Goal: Task Accomplishment & Management: Use online tool/utility

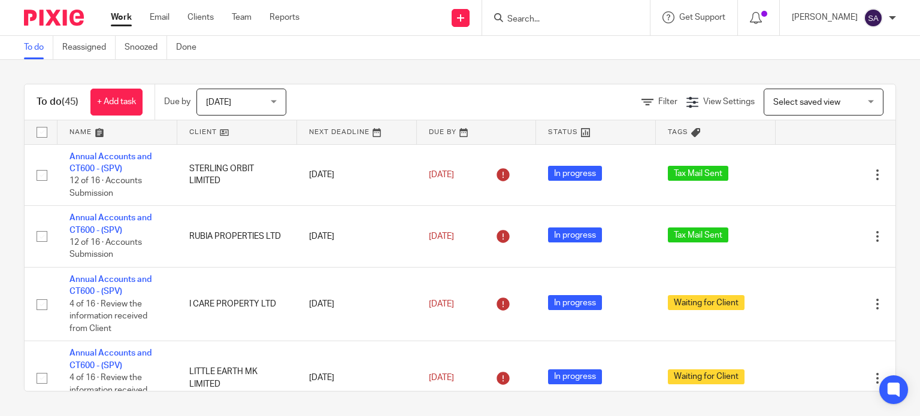
scroll to position [3041, 0]
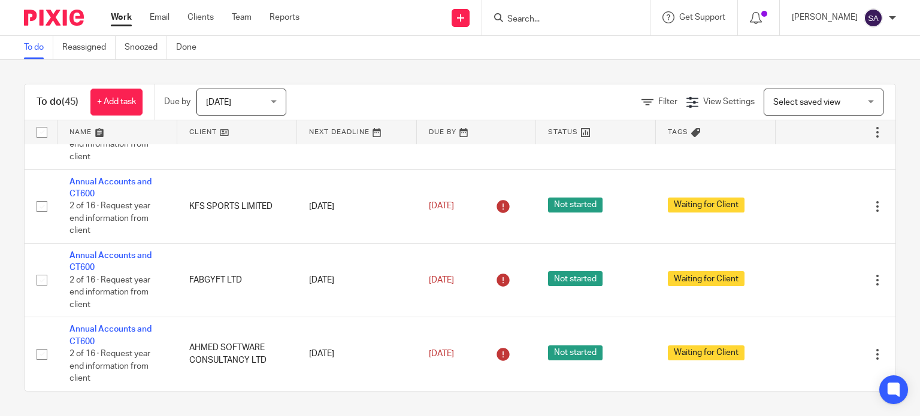
click at [534, 23] on input "Search" at bounding box center [560, 19] width 108 height 11
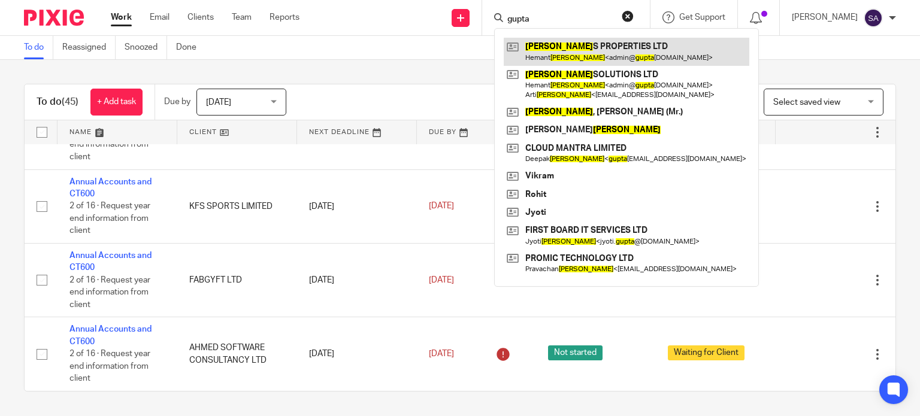
type input "gupta"
click at [560, 59] on link at bounding box center [627, 52] width 246 height 28
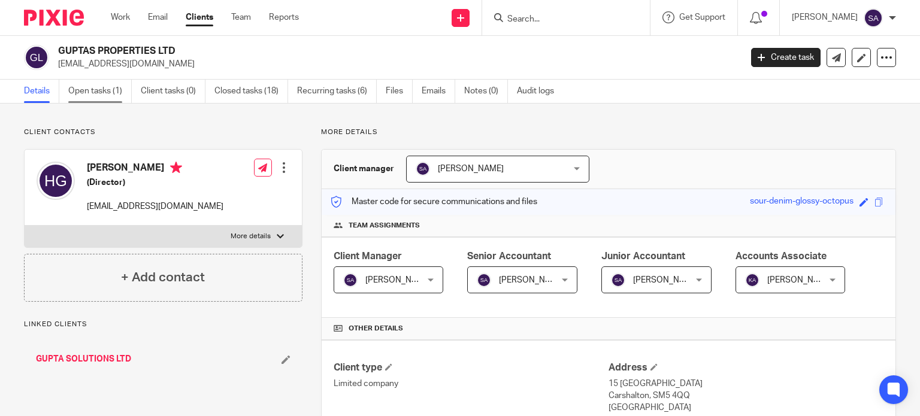
click at [91, 93] on link "Open tasks (1)" at bounding box center [100, 91] width 64 height 23
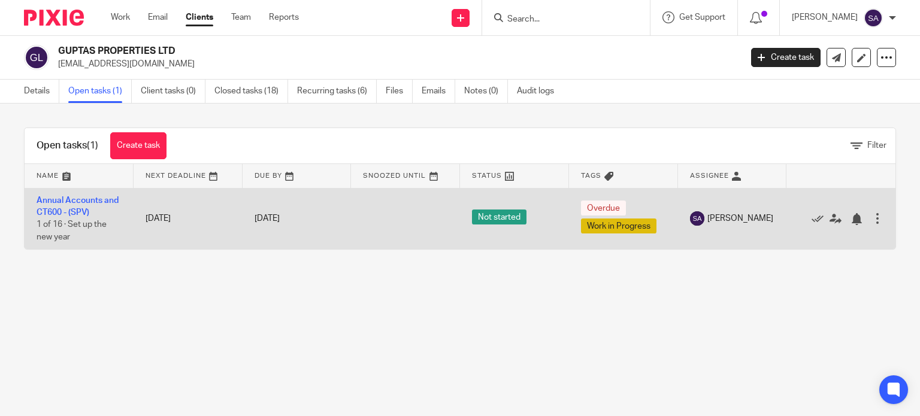
click at [51, 205] on td "Annual Accounts and CT600 - (SPV) 1 of 16 · Set up the new year" at bounding box center [79, 218] width 109 height 61
click at [51, 214] on link "Annual Accounts and CT600 - (SPV)" at bounding box center [78, 206] width 82 height 20
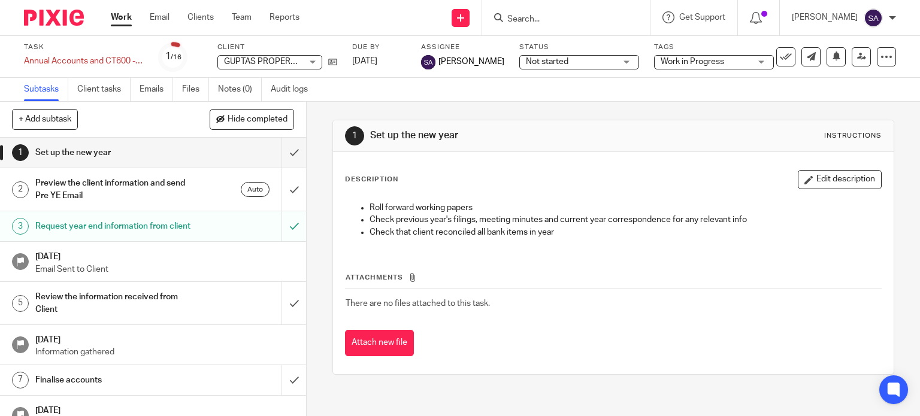
click at [535, 16] on input "Search" at bounding box center [560, 19] width 108 height 11
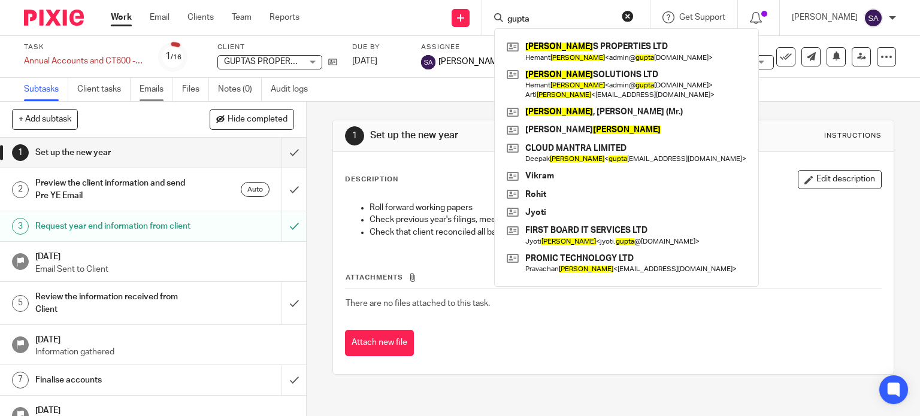
type input "gupta"
click at [146, 86] on link "Emails" at bounding box center [157, 89] width 34 height 23
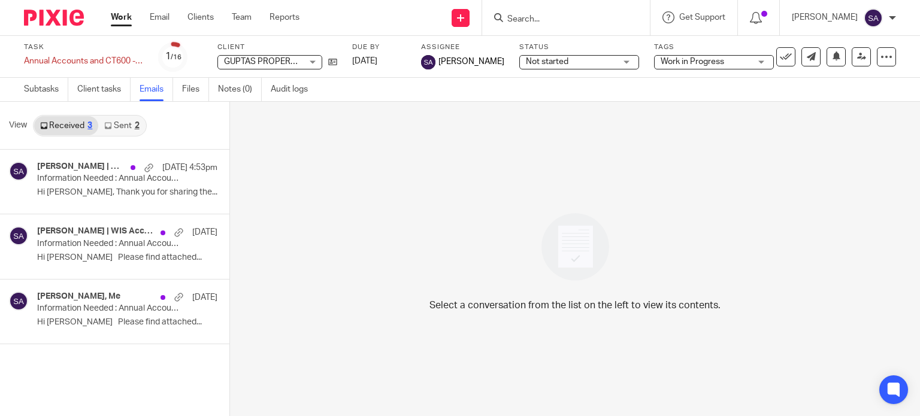
click at [561, 17] on input "Search" at bounding box center [560, 19] width 108 height 11
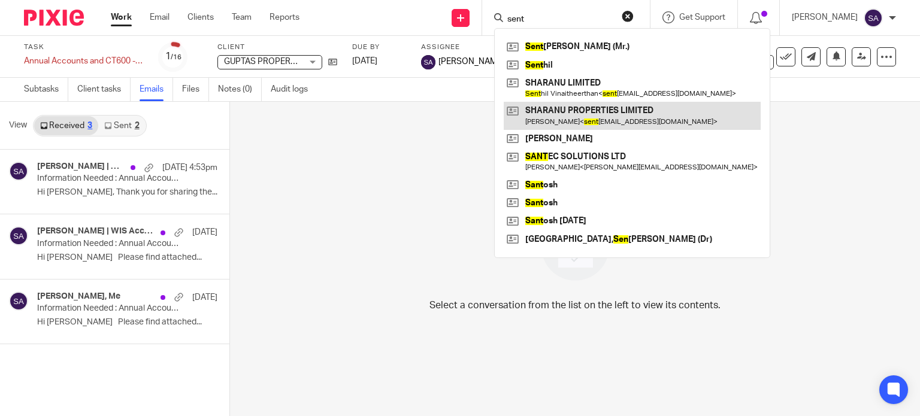
type input "sent"
click at [552, 117] on link at bounding box center [632, 116] width 257 height 28
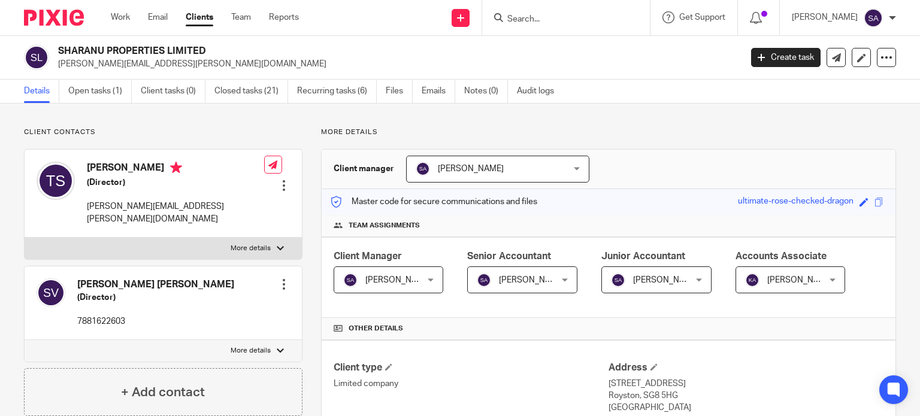
click at [282, 279] on div at bounding box center [284, 285] width 12 height 12
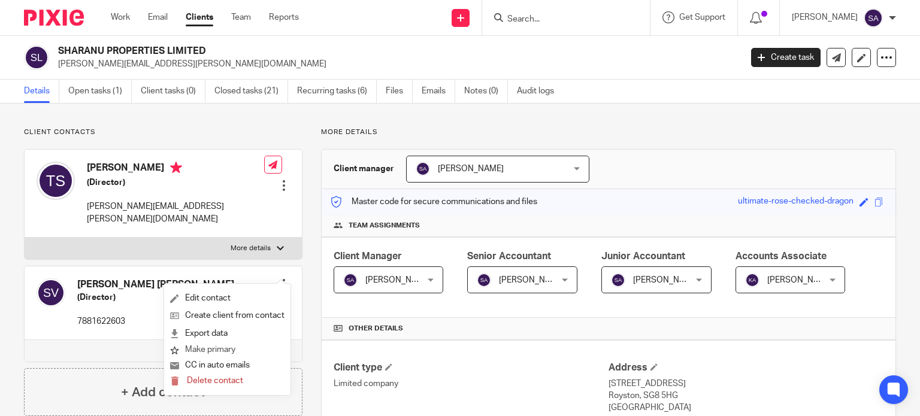
click at [204, 347] on button "Make primary" at bounding box center [202, 351] width 65 height 16
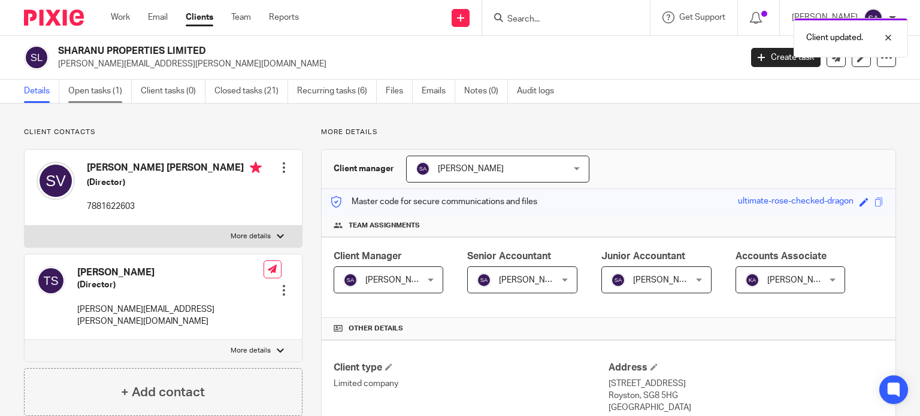
click at [112, 95] on link "Open tasks (1)" at bounding box center [100, 91] width 64 height 23
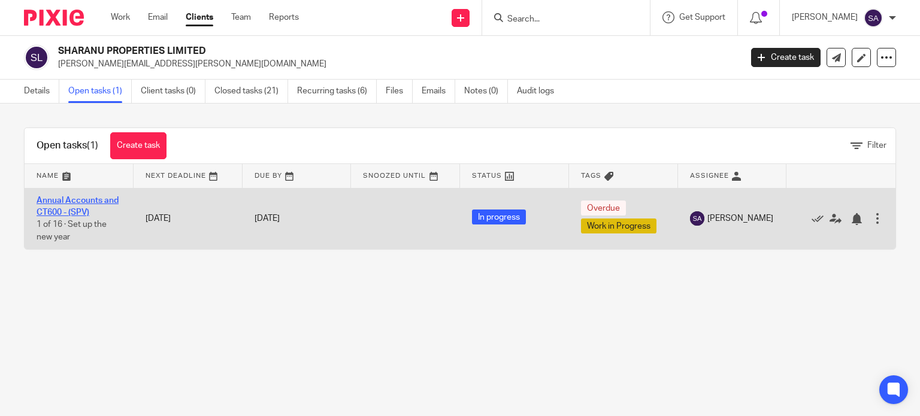
click at [89, 204] on link "Annual Accounts and CT600 - (SPV)" at bounding box center [78, 206] width 82 height 20
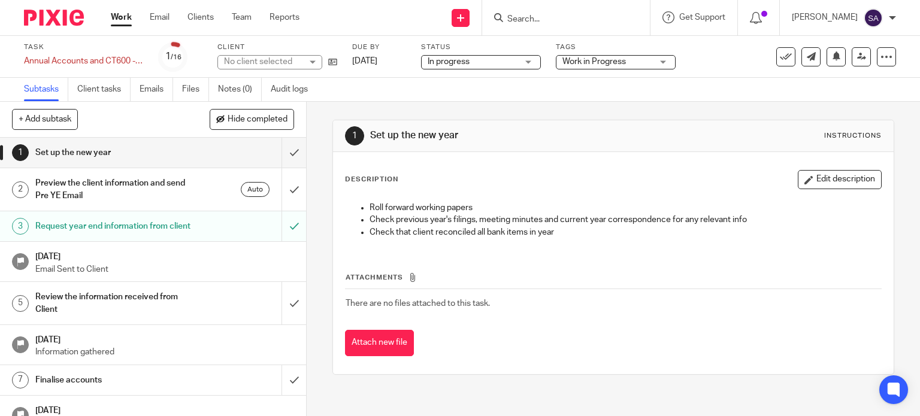
click at [119, 228] on h1 "Request year end information from client" at bounding box center [113, 226] width 156 height 18
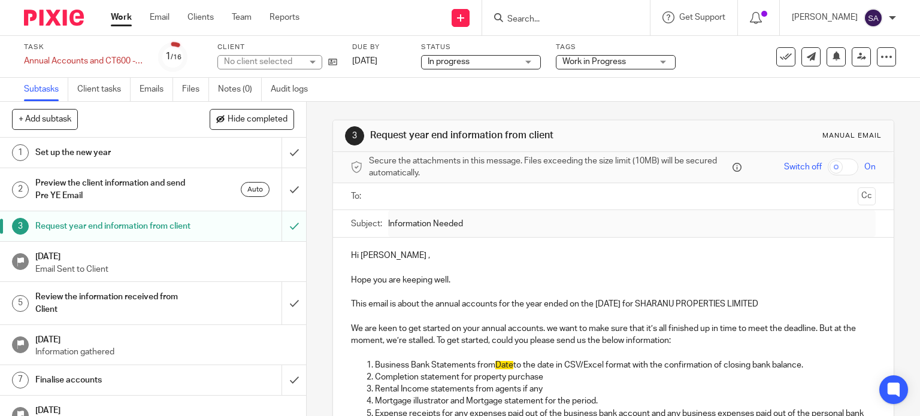
click at [448, 207] on div at bounding box center [614, 196] width 488 height 27
click at [447, 195] on input "text" at bounding box center [613, 197] width 480 height 14
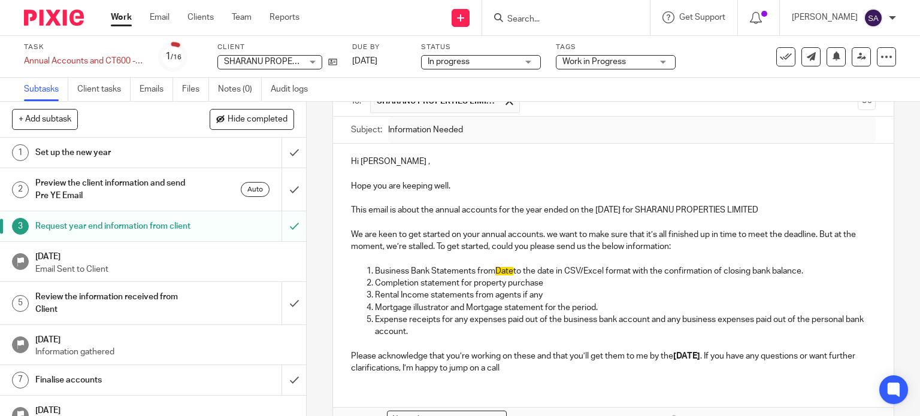
scroll to position [169, 0]
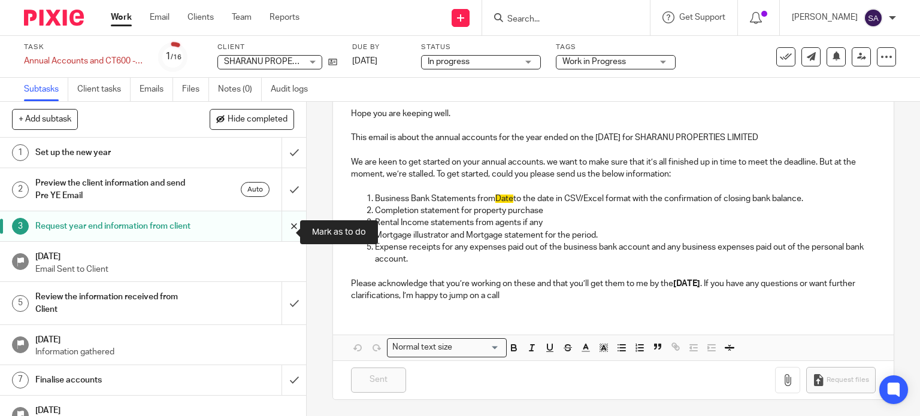
click at [288, 225] on input "submit" at bounding box center [153, 226] width 306 height 30
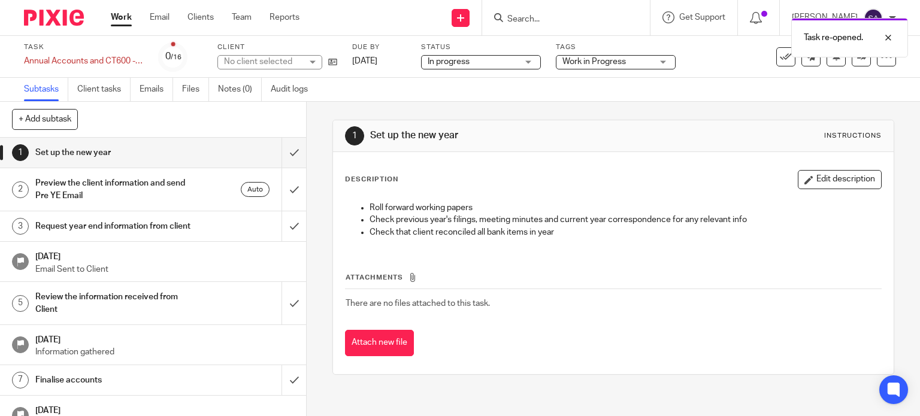
click at [170, 232] on h1 "Request year end information from client" at bounding box center [113, 226] width 156 height 18
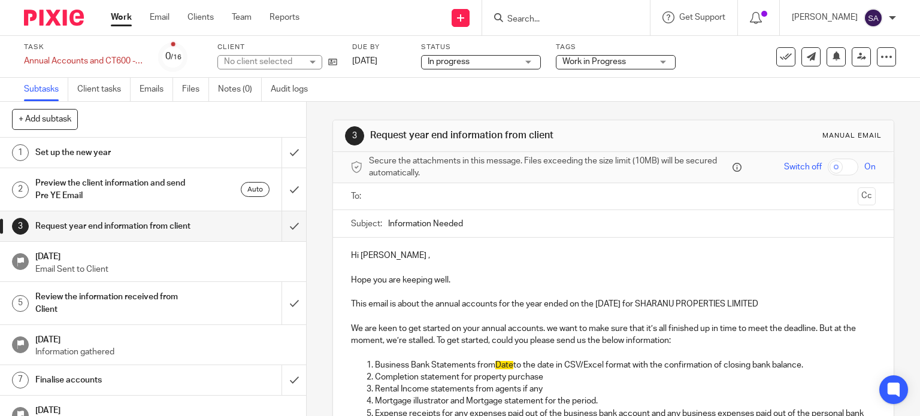
click at [379, 197] on input "text" at bounding box center [613, 197] width 480 height 14
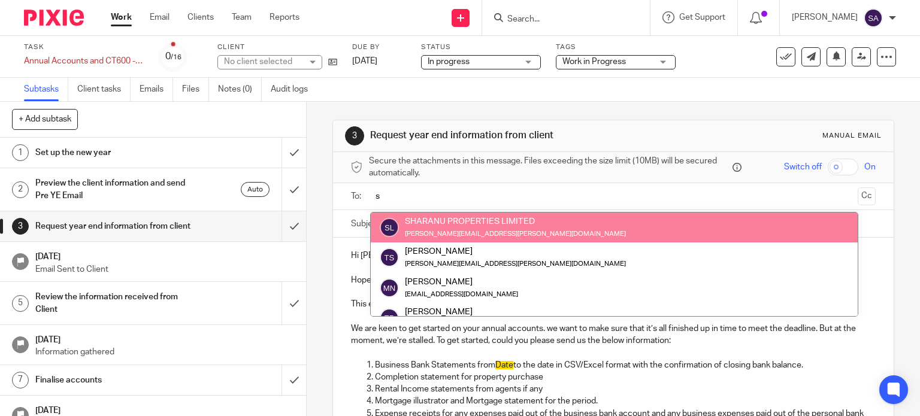
type input "s"
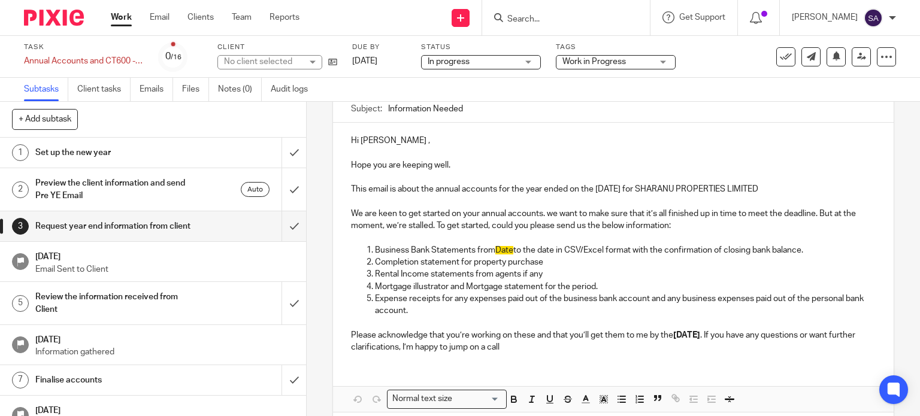
scroll to position [49, 0]
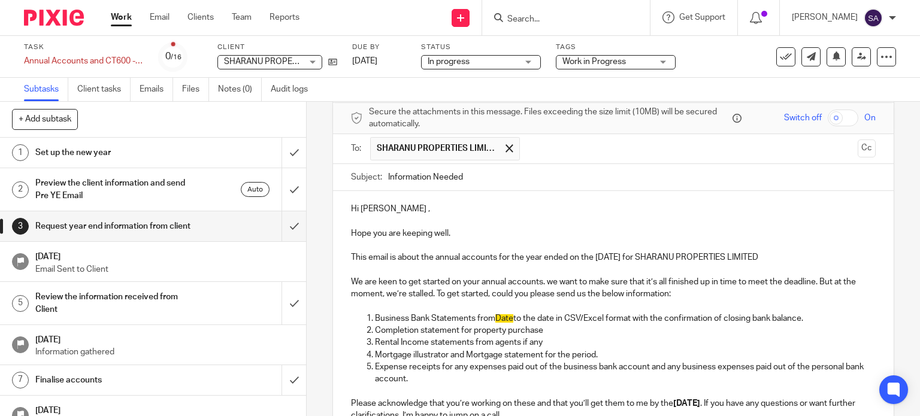
click at [478, 177] on input "Information Needed" at bounding box center [632, 177] width 488 height 27
drag, startPoint x: 781, startPoint y: 253, endPoint x: 658, endPoint y: 256, distance: 123.4
click at [658, 256] on p "This email is about the annual accounts for the year ended on the [DATE] for SH…" at bounding box center [613, 258] width 525 height 12
copy p "SHARANU PROPERTIES LIMITED"
click at [555, 174] on input "Information Needed YE Nov'24 -" at bounding box center [632, 177] width 488 height 27
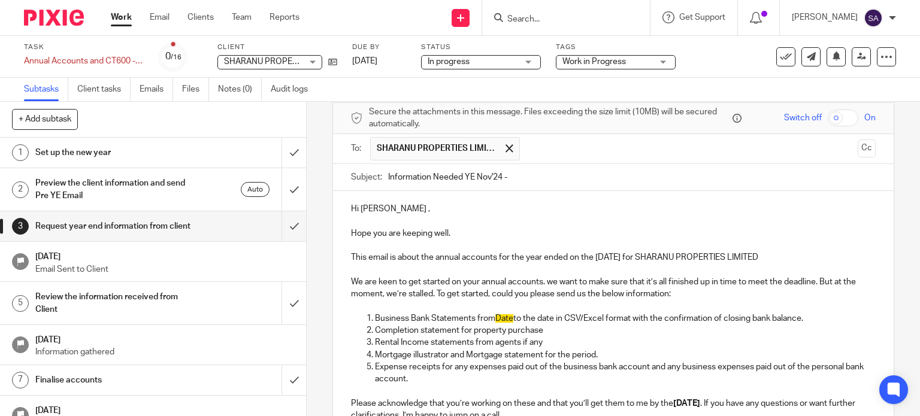
paste input "SHARANU PROPERTIES LIMITED"
type input "Information Needed YE Nov'24 - SHARANU PROPERTIES LIMITED"
click at [507, 322] on p "Business Bank Statements from Date to the date in CSV/Excel format with the con…" at bounding box center [625, 319] width 501 height 12
click at [506, 322] on p "Business Bank Statements from Date to the date in CSV/Excel format with the con…" at bounding box center [625, 319] width 501 height 12
click at [491, 309] on p at bounding box center [613, 307] width 525 height 12
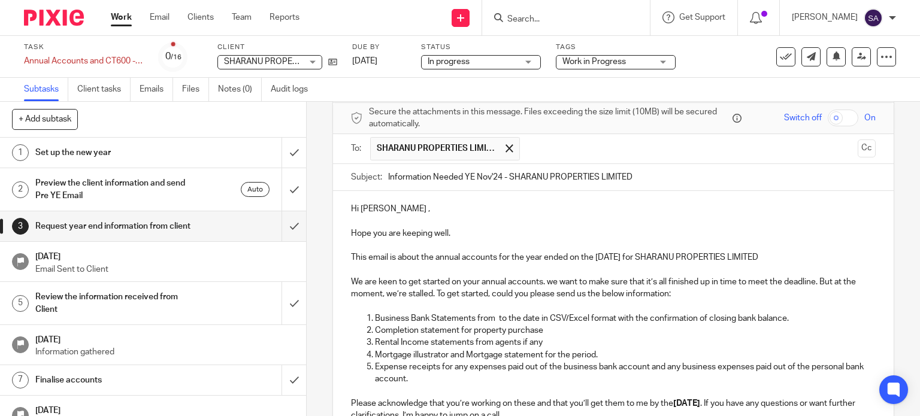
click at [495, 322] on p "Business Bank Statements from to the date in CSV/Excel format with the confirma…" at bounding box center [625, 319] width 501 height 12
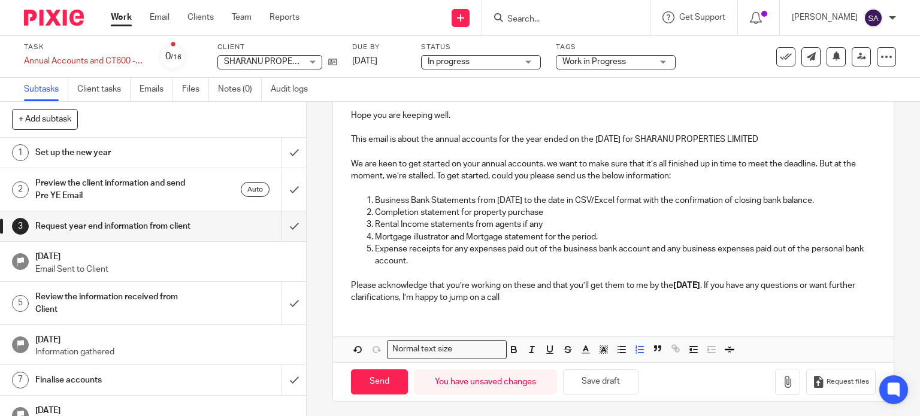
scroll to position [169, 0]
click at [549, 212] on p "Completion statement for property purchase" at bounding box center [625, 211] width 501 height 12
click at [462, 234] on p "Mortgage illustrator and Mortgage statement for the period." at bounding box center [625, 235] width 501 height 12
drag, startPoint x: 697, startPoint y: 280, endPoint x: 690, endPoint y: 283, distance: 7.5
click at [696, 280] on strong "[DATE]" at bounding box center [686, 284] width 27 height 8
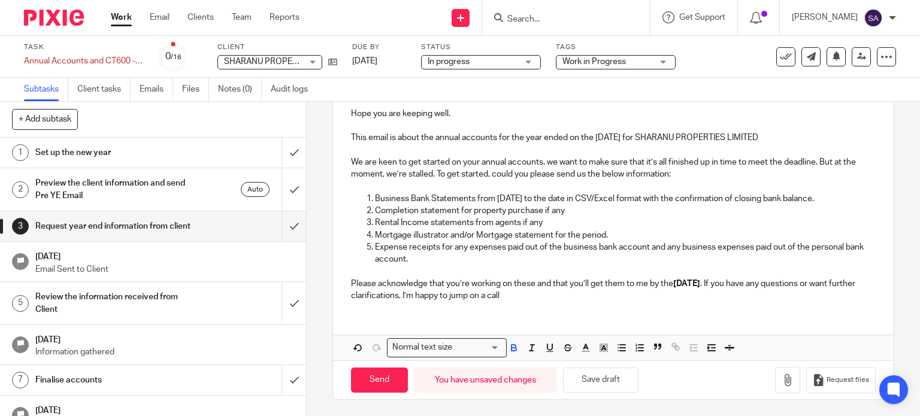
click at [688, 284] on strong "[DATE]" at bounding box center [686, 284] width 27 height 8
click at [681, 280] on strong "[DATE]" at bounding box center [686, 284] width 27 height 8
drag, startPoint x: 649, startPoint y: 283, endPoint x: 754, endPoint y: 280, distance: 104.9
click at [754, 280] on p "Please acknowledge that you’re working on these and that you’ll get them to me …" at bounding box center [613, 290] width 525 height 25
click at [364, 371] on input "Send" at bounding box center [379, 381] width 57 height 26
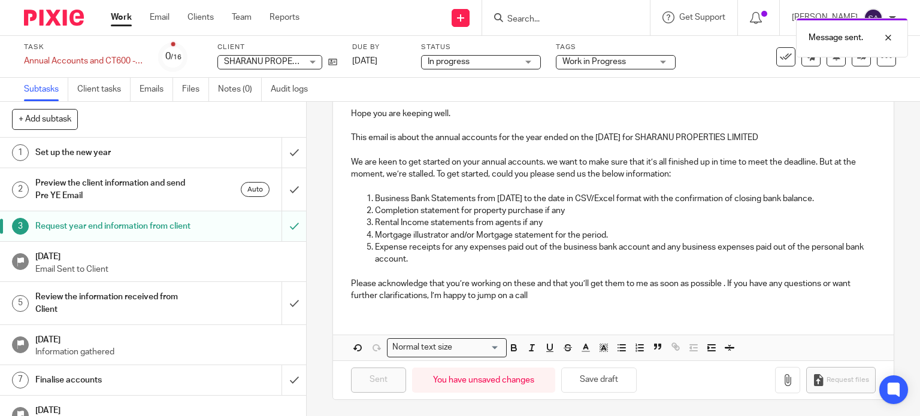
type input "Sent"
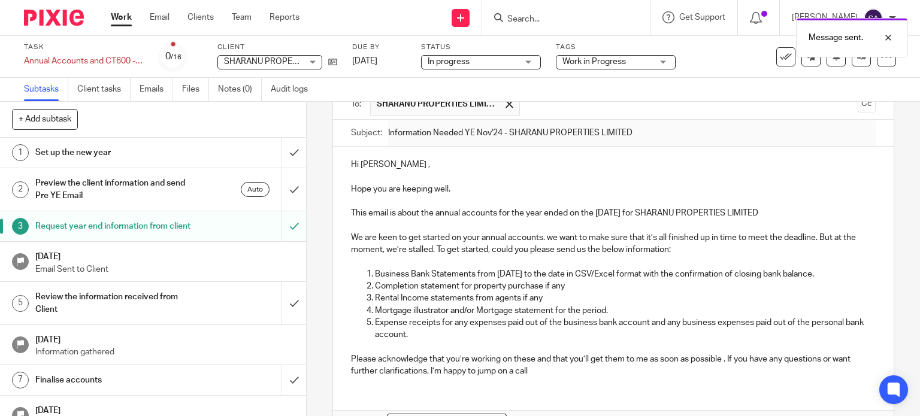
scroll to position [0, 0]
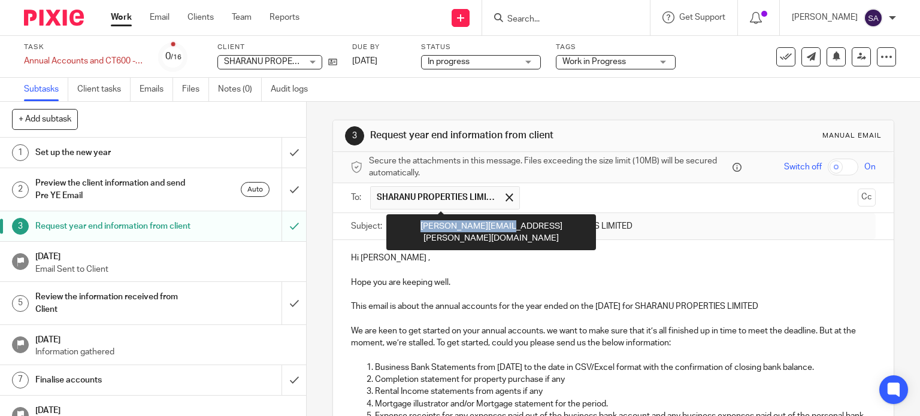
drag, startPoint x: 489, startPoint y: 225, endPoint x: 396, endPoint y: 229, distance: 93.0
click at [396, 229] on div "[PERSON_NAME][EMAIL_ADDRESS][PERSON_NAME][DOMAIN_NAME]" at bounding box center [491, 232] width 210 height 36
copy div "[PERSON_NAME][EMAIL_ADDRESS][PERSON_NAME][DOMAIN_NAME]"
